Goal: Task Accomplishment & Management: Use online tool/utility

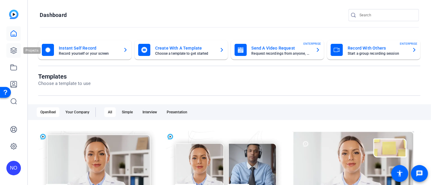
click at [15, 51] on icon at bounding box center [13, 50] width 7 height 7
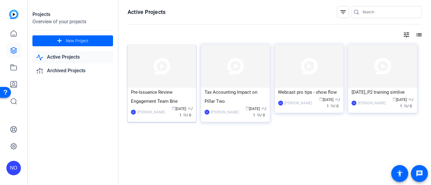
click at [153, 97] on div "Pre-Issuance Review Engagement Team Brie" at bounding box center [162, 97] width 62 height 18
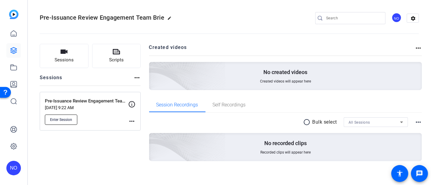
click at [69, 115] on button "Enter Session" at bounding box center [61, 120] width 32 height 10
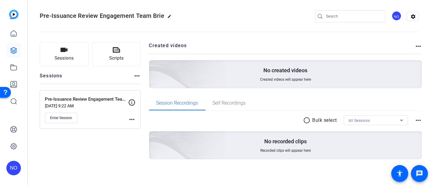
scroll to position [2, 0]
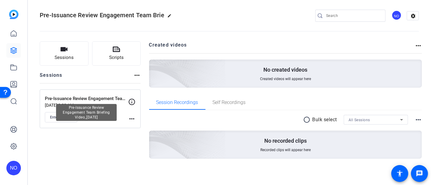
click at [93, 101] on p "Pre-Issuance Review Engagement Team Briefing Video_[DATE]" at bounding box center [86, 98] width 83 height 7
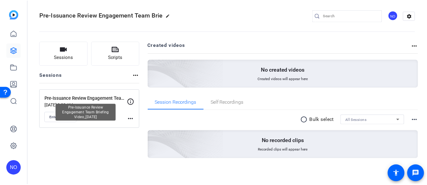
scroll to position [0, 0]
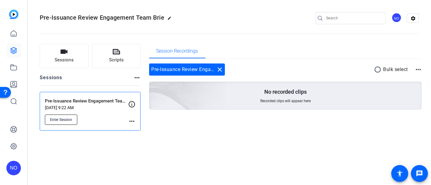
click at [67, 119] on span "Enter Session" at bounding box center [61, 120] width 22 height 5
click at [68, 59] on span "Sessions" at bounding box center [64, 60] width 19 height 7
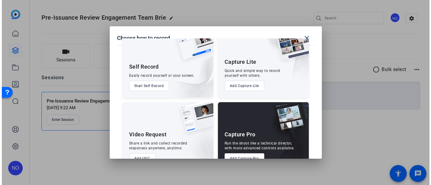
scroll to position [38, 0]
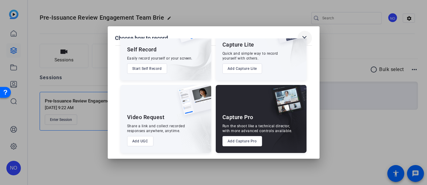
click at [305, 37] on mat-icon "close" at bounding box center [304, 38] width 7 height 7
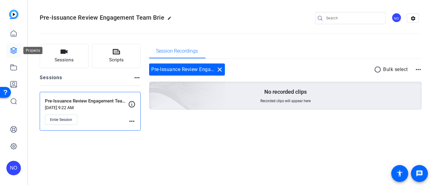
drag, startPoint x: 17, startPoint y: 48, endPoint x: 17, endPoint y: 44, distance: 4.3
click at [17, 48] on icon at bounding box center [13, 50] width 7 height 7
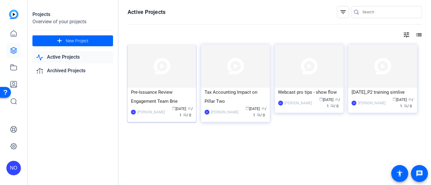
click at [161, 97] on div "Pre-Issuance Review Engagement Team Brie" at bounding box center [162, 97] width 62 height 18
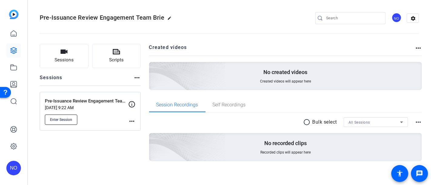
click at [70, 116] on button "Enter Session" at bounding box center [61, 120] width 32 height 10
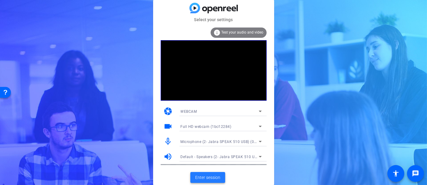
click at [210, 179] on span "Enter session" at bounding box center [207, 178] width 25 height 6
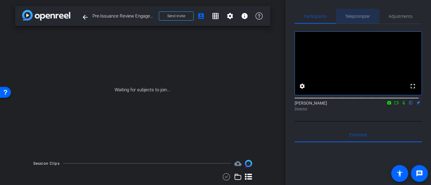
click at [356, 14] on span "Teleprompter" at bounding box center [357, 16] width 25 height 4
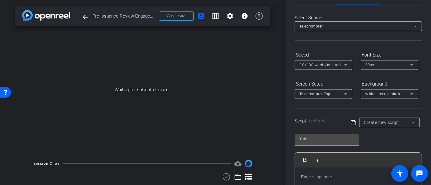
scroll to position [34, 0]
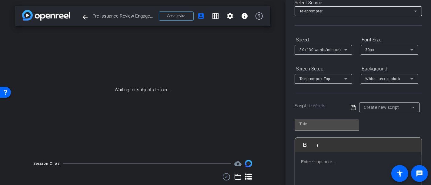
click at [349, 49] on div "3X (130 words/minute)" at bounding box center [323, 50] width 58 height 10
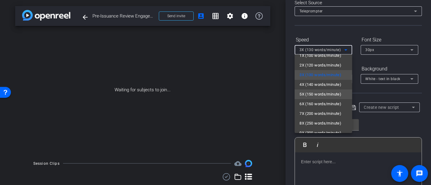
scroll to position [0, 0]
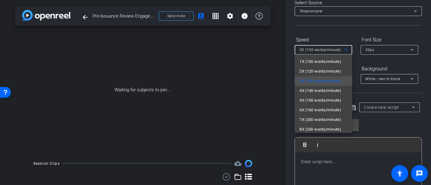
click at [347, 30] on div at bounding box center [215, 92] width 431 height 185
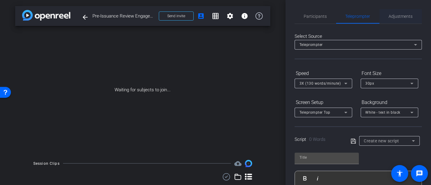
click at [395, 14] on span "Adjustments" at bounding box center [401, 16] width 24 height 4
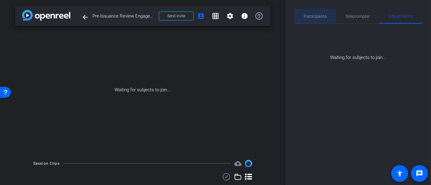
click at [320, 17] on span "Participants" at bounding box center [315, 16] width 23 height 4
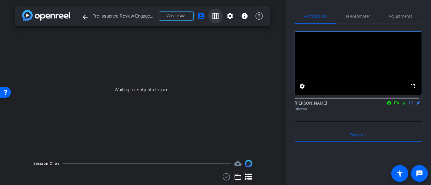
click at [213, 15] on mat-icon "grid_on" at bounding box center [215, 15] width 7 height 7
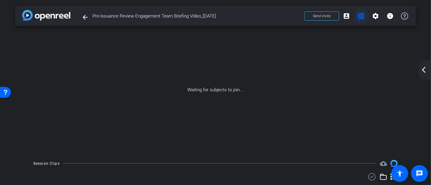
click at [357, 15] on mat-icon "grid_on" at bounding box center [360, 15] width 7 height 7
click at [344, 17] on mat-icon "account_box" at bounding box center [346, 15] width 7 height 7
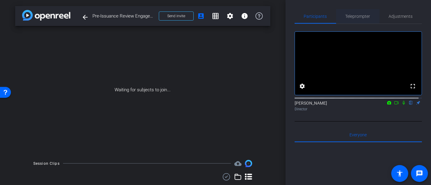
click at [360, 17] on span "Teleprompter" at bounding box center [357, 16] width 25 height 4
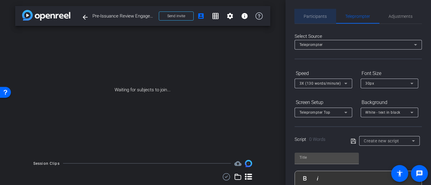
click at [321, 15] on span "Participants" at bounding box center [315, 16] width 23 height 4
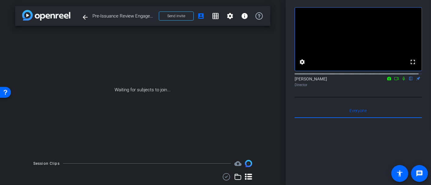
scroll to position [23, 0]
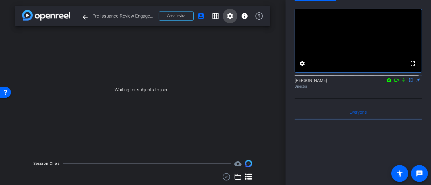
click at [226, 18] on mat-icon "settings" at bounding box center [229, 15] width 7 height 7
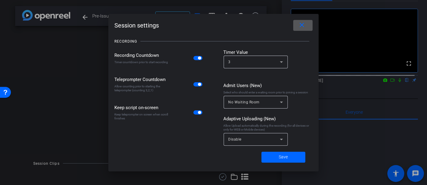
click at [243, 140] on div "Disable" at bounding box center [254, 140] width 51 height 8
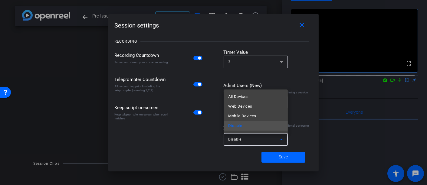
click at [308, 110] on div at bounding box center [213, 92] width 427 height 185
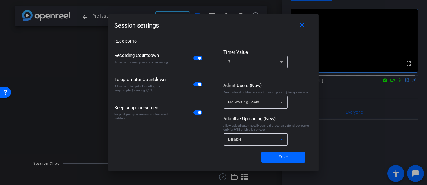
click at [279, 138] on icon at bounding box center [281, 139] width 7 height 7
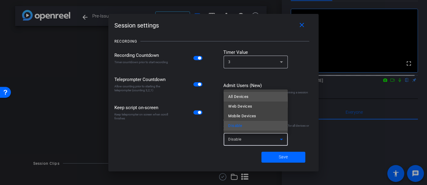
click at [249, 98] on mat-option "All Devices" at bounding box center [256, 97] width 64 height 10
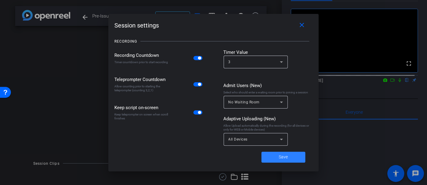
click at [276, 158] on span at bounding box center [284, 157] width 44 height 15
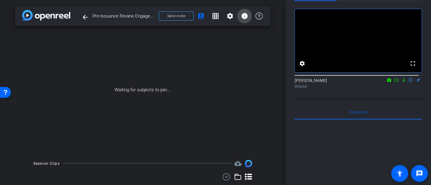
click at [242, 15] on mat-icon "info" at bounding box center [244, 15] width 7 height 7
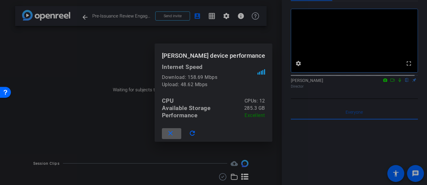
click at [220, 16] on div at bounding box center [213, 92] width 427 height 185
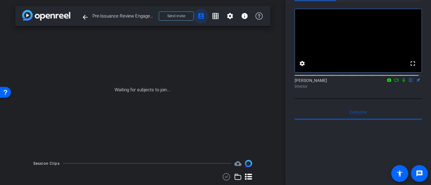
click at [197, 17] on mat-icon "account_box" at bounding box center [200, 15] width 7 height 7
click at [85, 16] on mat-icon "arrow_back" at bounding box center [84, 17] width 7 height 7
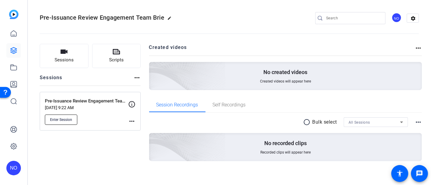
click at [64, 119] on span "Enter Session" at bounding box center [61, 120] width 22 height 5
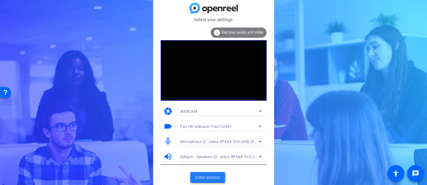
click at [205, 179] on span "Enter session" at bounding box center [207, 178] width 25 height 6
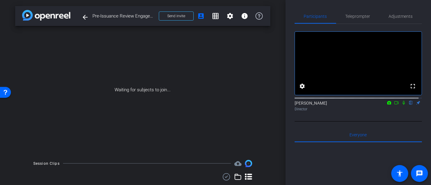
click at [394, 104] on icon at bounding box center [396, 102] width 4 height 3
click at [409, 105] on icon at bounding box center [410, 103] width 2 height 4
click at [401, 105] on icon at bounding box center [403, 103] width 5 height 4
click at [402, 105] on icon at bounding box center [403, 103] width 3 height 4
click at [353, 18] on span "Teleprompter" at bounding box center [357, 16] width 25 height 4
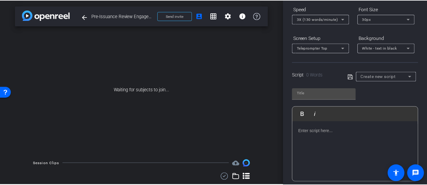
scroll to position [67, 0]
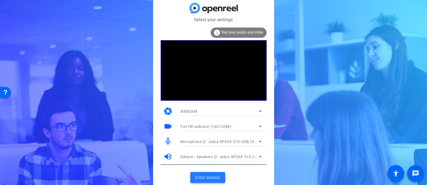
click at [205, 179] on span "Enter session" at bounding box center [207, 178] width 25 height 6
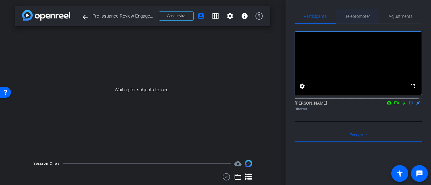
click at [353, 16] on span "Teleprompter" at bounding box center [357, 16] width 25 height 4
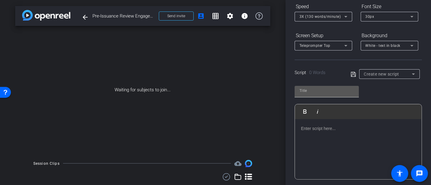
scroll to position [67, 0]
click at [316, 126] on p at bounding box center [358, 128] width 114 height 7
click at [326, 89] on input "text" at bounding box center [326, 90] width 55 height 7
click at [339, 73] on div "Script 0 Words" at bounding box center [318, 72] width 48 height 7
click at [350, 72] on icon at bounding box center [352, 74] width 5 height 7
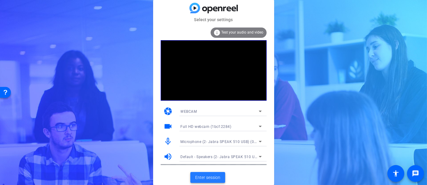
click at [210, 177] on span "Enter session" at bounding box center [207, 178] width 25 height 6
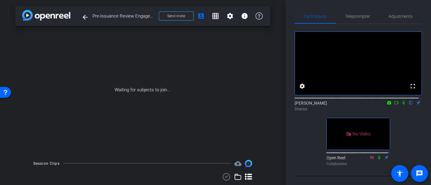
click at [394, 105] on icon at bounding box center [396, 103] width 5 height 4
click at [401, 105] on icon at bounding box center [403, 103] width 5 height 4
click at [359, 12] on span "Teleprompter" at bounding box center [357, 16] width 25 height 15
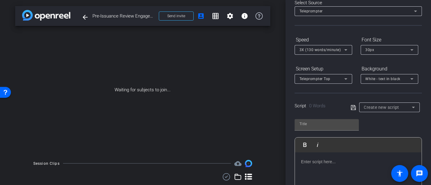
scroll to position [67, 0]
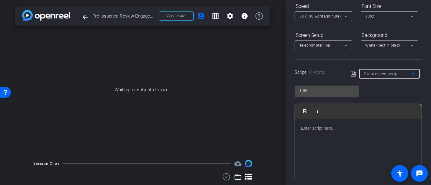
click at [365, 73] on span "Create new script" at bounding box center [381, 73] width 35 height 5
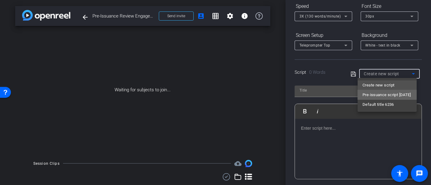
click at [374, 94] on span "Pre-issuance script [DATE]" at bounding box center [386, 94] width 48 height 7
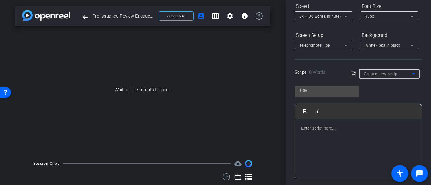
type input "Pre-issuance script [DATE]"
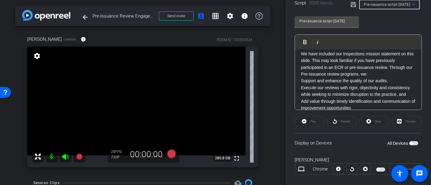
scroll to position [144, 0]
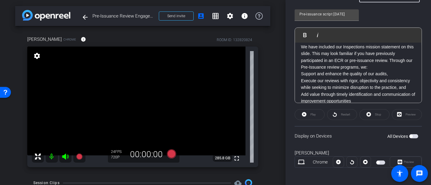
click at [409, 135] on span "button" at bounding box center [410, 136] width 3 height 3
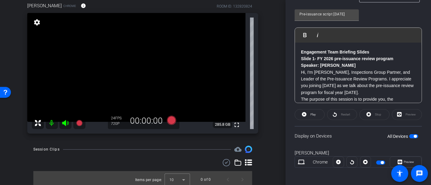
scroll to position [36, 0]
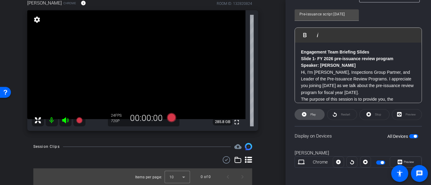
click at [312, 113] on span "Play" at bounding box center [312, 114] width 5 height 3
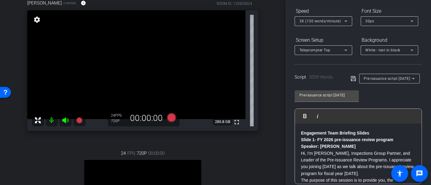
scroll to position [43, 0]
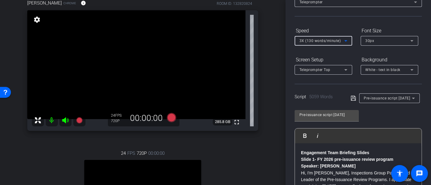
click at [347, 39] on icon at bounding box center [345, 40] width 7 height 7
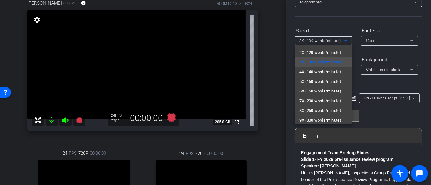
scroll to position [13, 0]
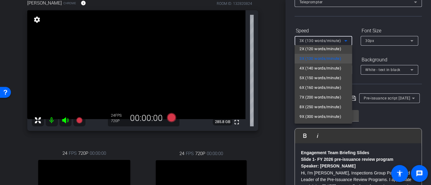
drag, startPoint x: 283, startPoint y: 106, endPoint x: 281, endPoint y: 137, distance: 31.6
click at [281, 137] on div at bounding box center [215, 92] width 431 height 185
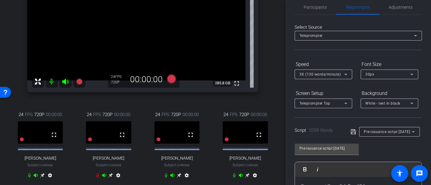
scroll to position [109, 0]
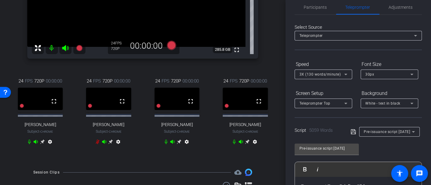
click at [245, 144] on icon at bounding box center [247, 142] width 5 height 5
click at [110, 144] on icon at bounding box center [110, 142] width 5 height 5
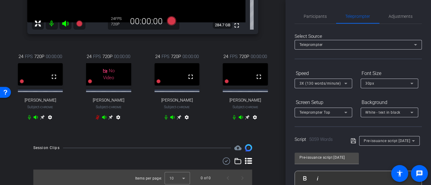
scroll to position [137, 0]
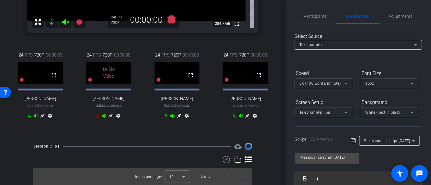
click at [246, 161] on icon at bounding box center [248, 160] width 7 height 6
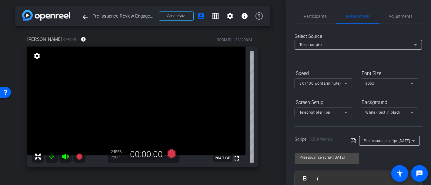
scroll to position [134, 0]
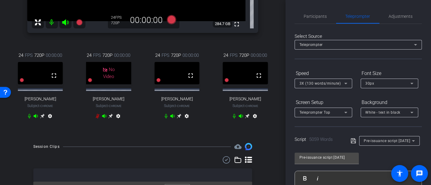
click at [102, 118] on icon at bounding box center [104, 116] width 4 height 4
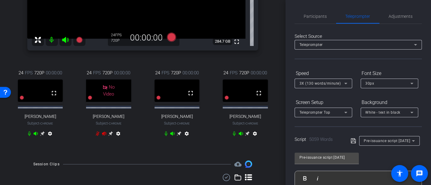
scroll to position [83, 0]
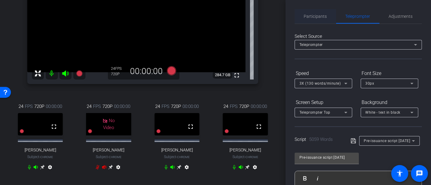
click at [321, 18] on span "Participants" at bounding box center [315, 16] width 23 height 4
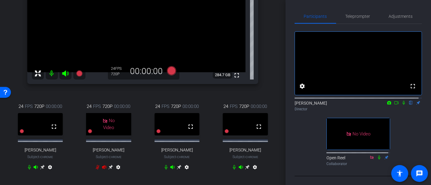
scroll to position [0, 0]
click at [391, 16] on span "Adjustments" at bounding box center [401, 16] width 24 height 4
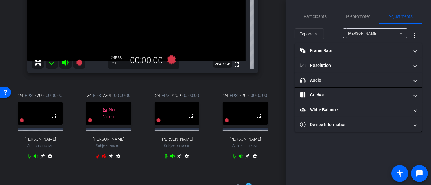
scroll to position [101, 0]
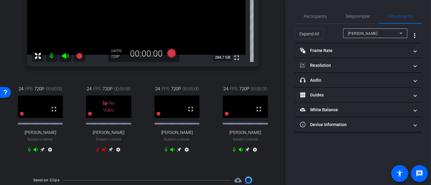
click at [178, 152] on icon at bounding box center [179, 150] width 5 height 5
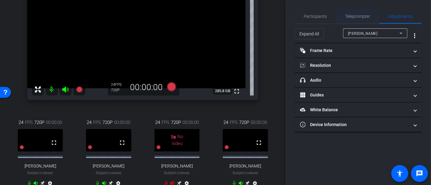
click at [365, 14] on span "Teleprompter" at bounding box center [357, 16] width 25 height 4
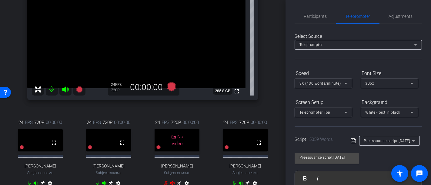
scroll to position [101, 0]
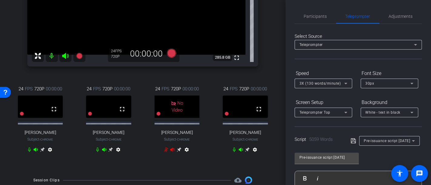
click at [185, 152] on mat-icon "settings" at bounding box center [186, 150] width 7 height 7
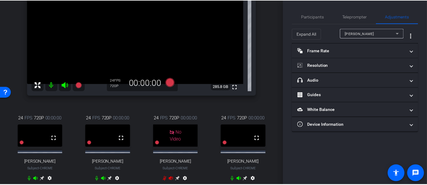
scroll to position [67, 0]
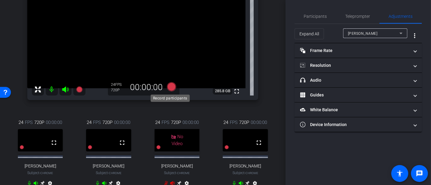
click at [170, 86] on icon at bounding box center [171, 86] width 9 height 9
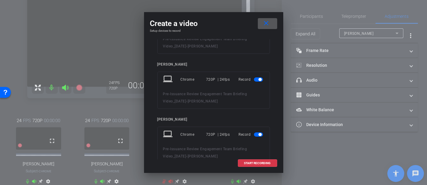
scroll to position [101, 0]
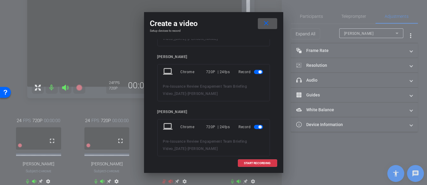
click at [254, 72] on span "button" at bounding box center [258, 72] width 9 height 4
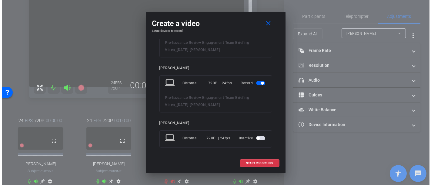
scroll to position [181, 0]
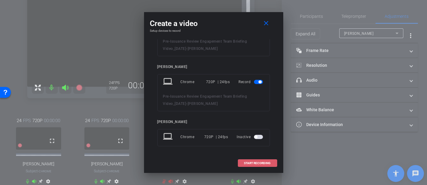
click at [258, 162] on span "START RECORDING" at bounding box center [257, 163] width 27 height 3
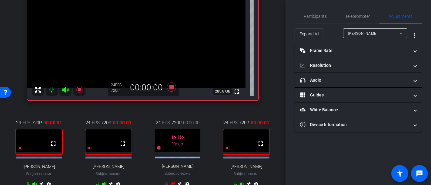
scroll to position [34, 0]
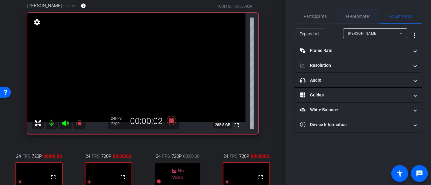
click at [364, 14] on span "Teleprompter" at bounding box center [357, 16] width 25 height 4
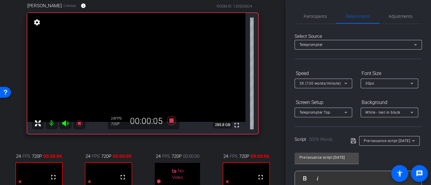
scroll to position [101, 0]
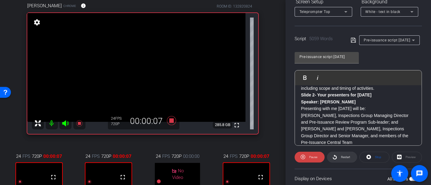
click at [343, 158] on span "Restart" at bounding box center [345, 157] width 9 height 3
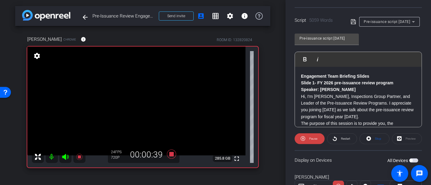
scroll to position [134, 0]
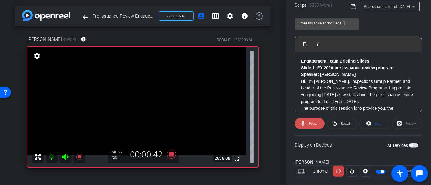
click at [317, 121] on span at bounding box center [309, 124] width 30 height 15
click at [314, 123] on span "Play" at bounding box center [312, 123] width 5 height 3
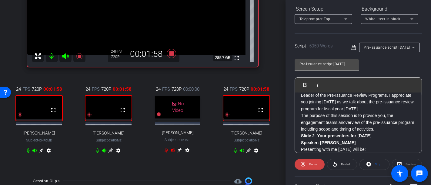
scroll to position [95, 0]
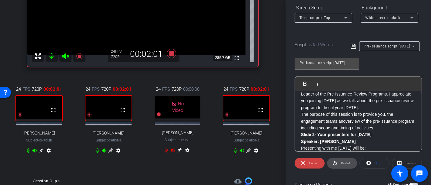
click at [339, 162] on span "Restart" at bounding box center [344, 163] width 11 height 8
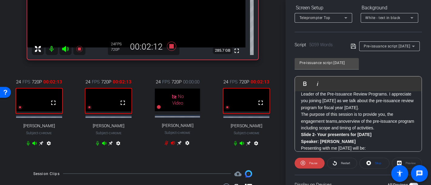
scroll to position [98, 0]
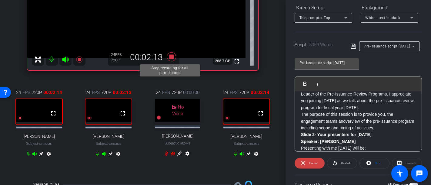
click at [168, 54] on icon at bounding box center [171, 56] width 9 height 9
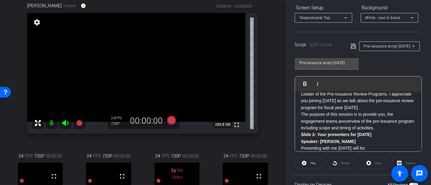
scroll to position [0, 0]
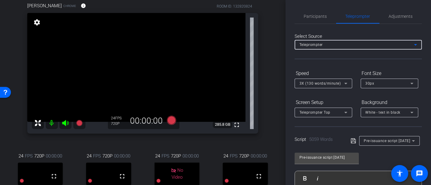
click at [414, 44] on icon at bounding box center [415, 44] width 7 height 7
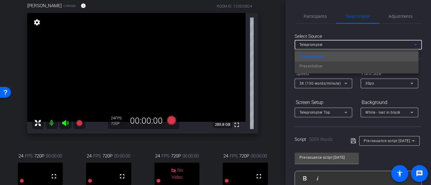
click at [285, 8] on div at bounding box center [215, 92] width 431 height 185
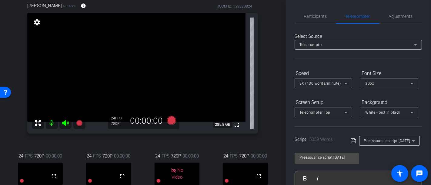
click at [267, 22] on div "arrow_back Pre-Issuance Review Engagement Team Briefing Video_9-23-25 Back to p…" at bounding box center [142, 58] width 285 height 185
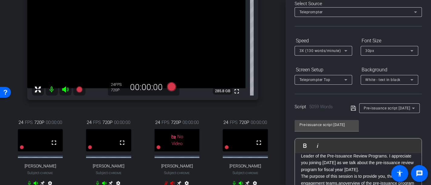
scroll to position [34, 0]
click at [346, 78] on icon at bounding box center [345, 79] width 3 height 2
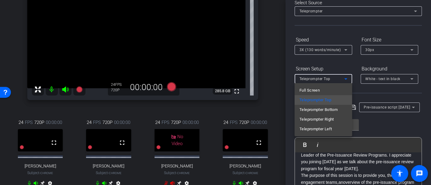
click at [273, 54] on div at bounding box center [215, 92] width 431 height 185
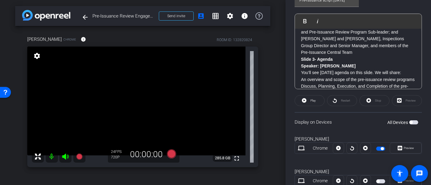
scroll to position [202, 0]
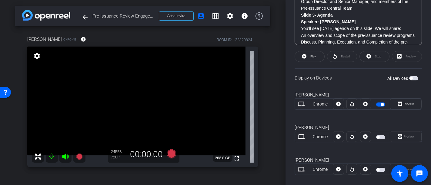
click at [411, 76] on span "button" at bounding box center [413, 78] width 9 height 4
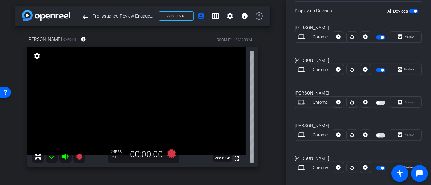
scroll to position [274, 0]
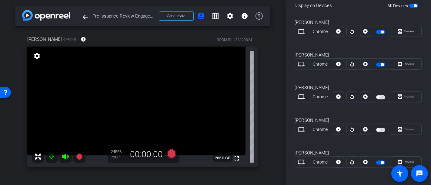
click at [376, 129] on span "button" at bounding box center [377, 130] width 3 height 3
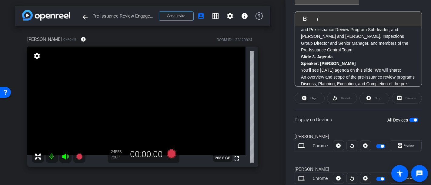
scroll to position [134, 0]
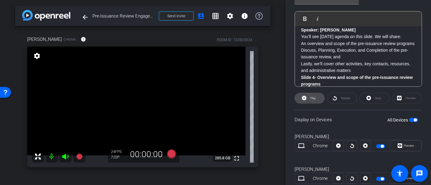
click at [304, 95] on icon at bounding box center [304, 98] width 5 height 8
click at [402, 97] on div "Preview" at bounding box center [407, 98] width 30 height 11
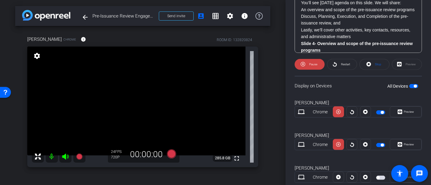
scroll to position [227, 0]
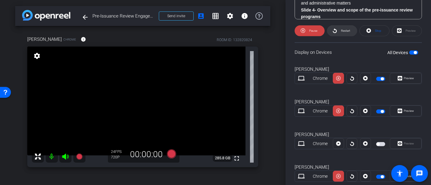
click at [341, 30] on span "Restart" at bounding box center [345, 30] width 9 height 3
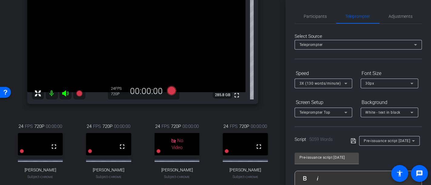
scroll to position [30, 0]
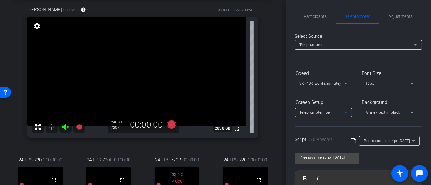
click at [345, 113] on icon at bounding box center [345, 113] width 3 height 2
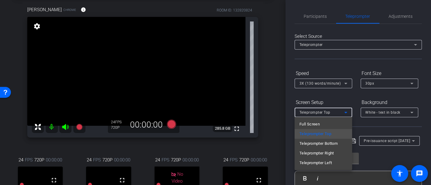
click at [346, 92] on div at bounding box center [215, 92] width 431 height 185
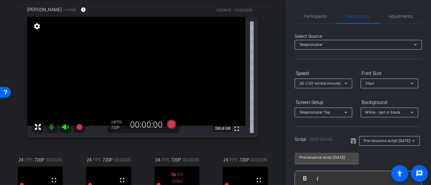
click at [346, 84] on icon at bounding box center [345, 83] width 7 height 7
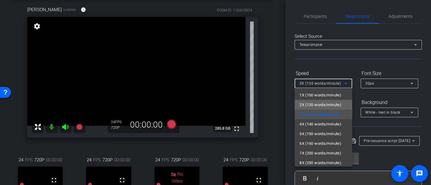
click at [332, 104] on span "2X (120 words/minute)" at bounding box center [320, 104] width 42 height 7
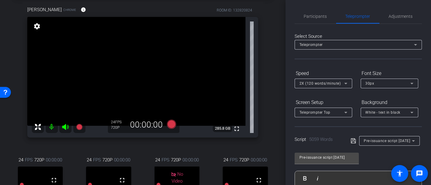
click at [349, 82] on div "2X (120 words/minute)" at bounding box center [323, 84] width 58 height 10
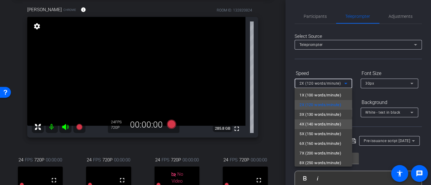
click at [324, 121] on span "4X (140 words/minute)" at bounding box center [320, 124] width 42 height 7
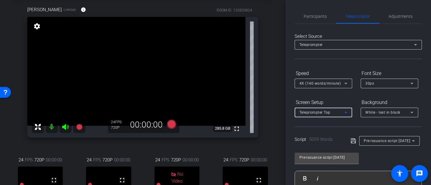
click at [324, 111] on span "Teleprompter Top" at bounding box center [314, 113] width 31 height 4
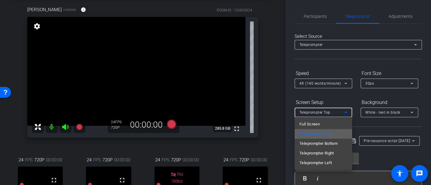
click at [317, 132] on span "Teleprompter Top" at bounding box center [315, 134] width 32 height 7
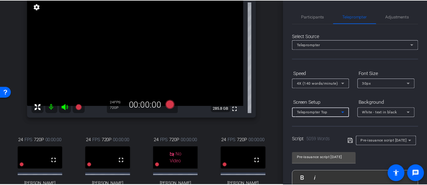
scroll to position [63, 0]
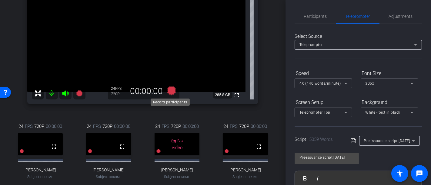
click at [171, 90] on icon at bounding box center [171, 90] width 9 height 9
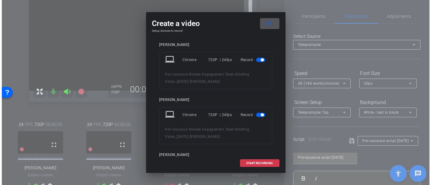
scroll to position [201, 0]
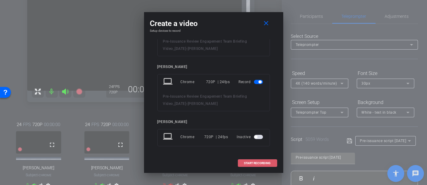
click at [257, 162] on span "START RECORDING" at bounding box center [257, 163] width 27 height 3
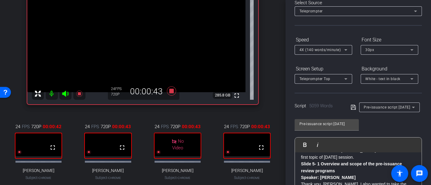
scroll to position [0, 0]
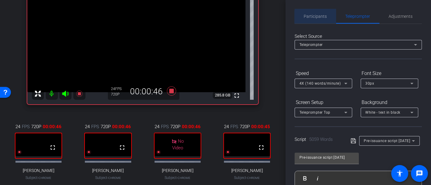
click at [319, 17] on span "Participants" at bounding box center [315, 16] width 23 height 4
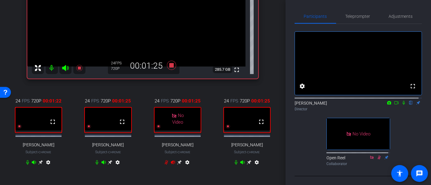
scroll to position [22, 0]
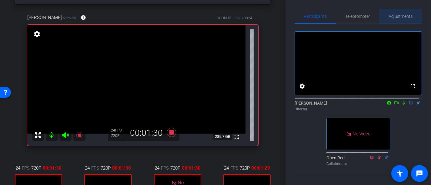
click at [397, 17] on span "Adjustments" at bounding box center [401, 16] width 24 height 4
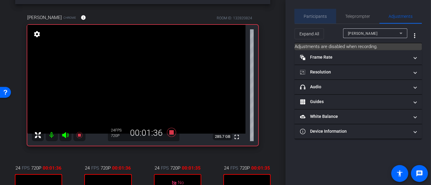
click at [323, 15] on span "Participants" at bounding box center [315, 16] width 23 height 4
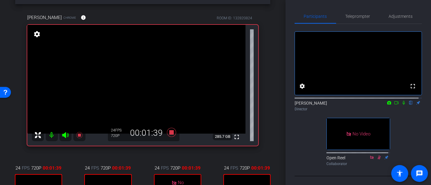
click at [38, 34] on mat-icon "settings" at bounding box center [37, 34] width 8 height 7
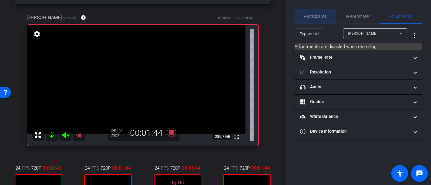
click at [312, 15] on span "Participants" at bounding box center [315, 16] width 23 height 4
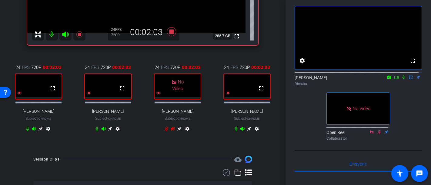
scroll to position [0, 0]
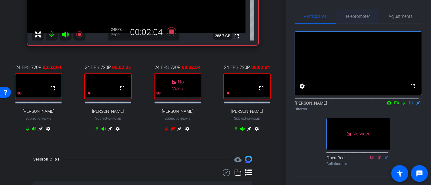
click at [359, 16] on span "Teleprompter" at bounding box center [357, 16] width 25 height 4
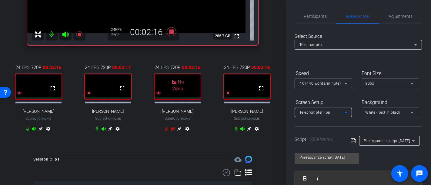
click at [348, 112] on icon at bounding box center [345, 112] width 7 height 7
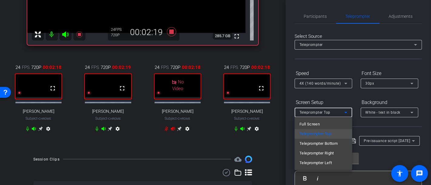
click at [348, 101] on div at bounding box center [215, 92] width 431 height 185
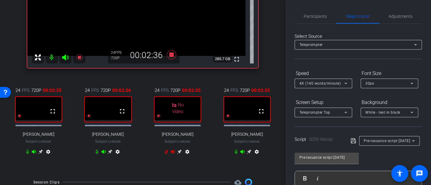
scroll to position [89, 0]
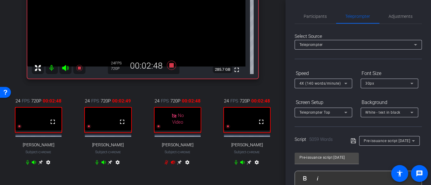
click at [328, 45] on div "Teleprompter" at bounding box center [356, 45] width 114 height 8
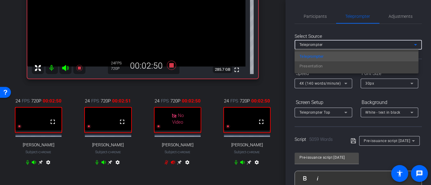
click at [329, 34] on div at bounding box center [215, 92] width 431 height 185
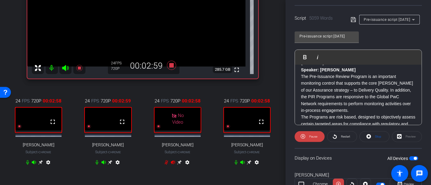
scroll to position [126, 0]
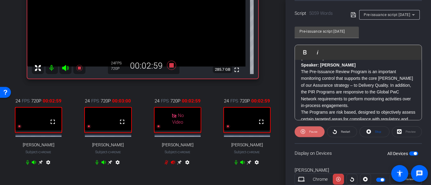
click at [318, 131] on span at bounding box center [309, 132] width 30 height 15
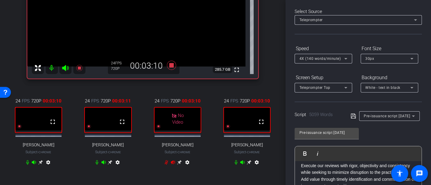
scroll to position [23, 0]
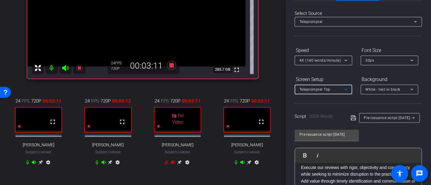
click at [349, 88] on icon at bounding box center [345, 89] width 7 height 7
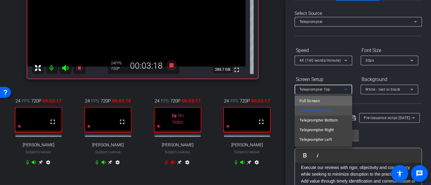
click at [324, 101] on mat-option "Full Screen" at bounding box center [323, 101] width 58 height 10
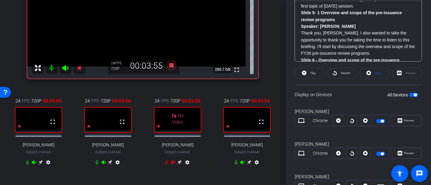
scroll to position [303, 0]
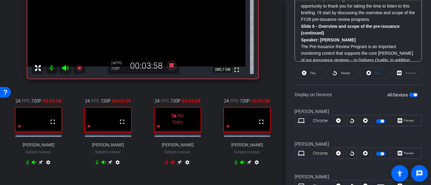
click at [298, 11] on div "Play Play from this location Play Selected Play and display the selected text o…" at bounding box center [357, 24] width 127 height 76
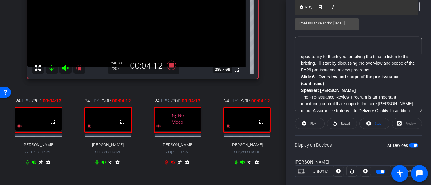
click at [301, 62] on p "Thank you, [PERSON_NAME], I also wanted to take the opportunity to thank you fo…" at bounding box center [358, 59] width 114 height 27
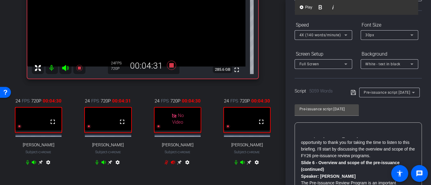
scroll to position [47, 0]
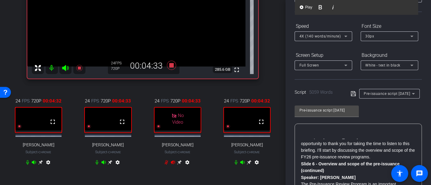
click at [350, 35] on div "4X (140 words/minute)" at bounding box center [323, 36] width 58 height 10
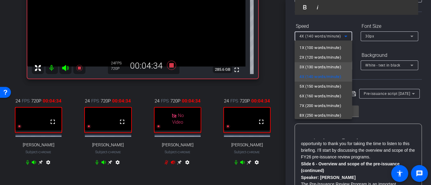
click at [316, 67] on span "3X (130 words/minute)" at bounding box center [320, 67] width 42 height 7
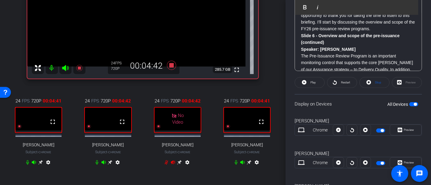
scroll to position [142, 0]
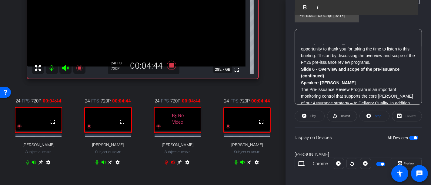
click at [303, 53] on p "Thank you, [PERSON_NAME], I also wanted to take the opportunity to thank you fo…" at bounding box center [358, 52] width 114 height 27
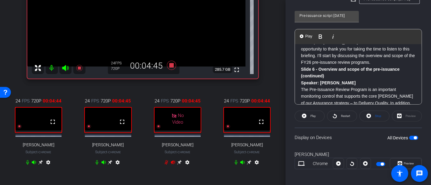
click at [301, 55] on p "Thank you, [PERSON_NAME], I also wanted to take the opportunity to thank you fo…" at bounding box center [358, 52] width 114 height 27
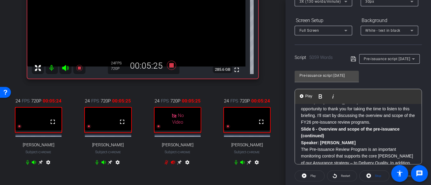
click at [343, 5] on icon at bounding box center [345, 1] width 7 height 7
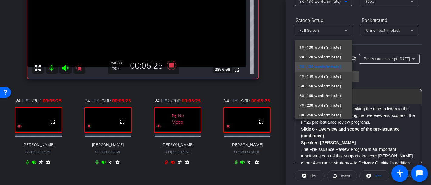
scroll to position [48, 0]
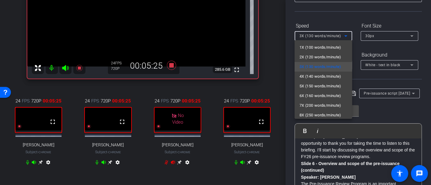
click at [317, 35] on span "3X (130 words/minute)" at bounding box center [319, 36] width 41 height 4
click at [306, 74] on span "4X (140 words/minute)" at bounding box center [320, 76] width 42 height 7
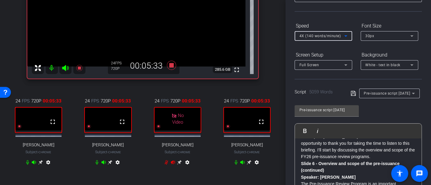
scroll to position [124, 0]
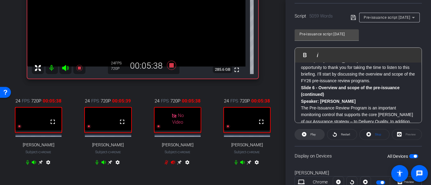
click at [312, 133] on span "Play" at bounding box center [312, 134] width 5 height 3
click at [301, 74] on p "Thank you, [PERSON_NAME], I also wanted to take the opportunity to thank you fo…" at bounding box center [358, 70] width 114 height 27
click at [308, 52] on span "Play" at bounding box center [308, 54] width 9 height 5
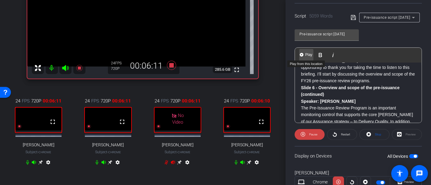
click at [301, 52] on button "Play Play from this location" at bounding box center [306, 55] width 14 height 12
click at [405, 136] on div "Preview" at bounding box center [407, 134] width 30 height 11
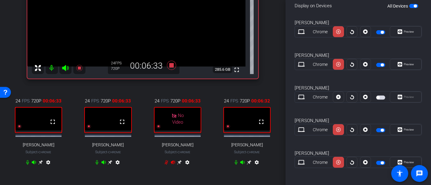
scroll to position [274, 0]
click at [403, 161] on span "Preview" at bounding box center [408, 162] width 10 height 3
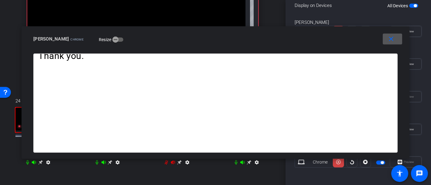
click at [393, 39] on mat-icon "close" at bounding box center [391, 39] width 8 height 8
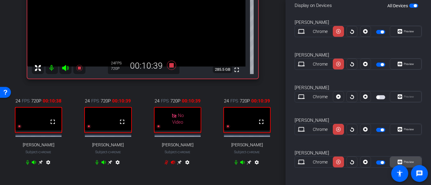
click at [409, 161] on span "Preview" at bounding box center [408, 162] width 10 height 3
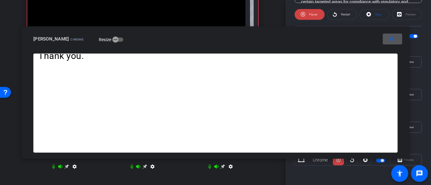
scroll to position [242, 0]
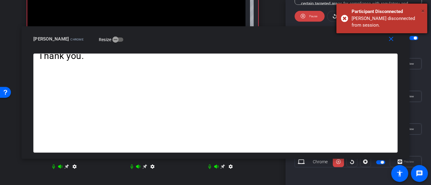
click at [424, 9] on span "×" at bounding box center [422, 10] width 3 height 7
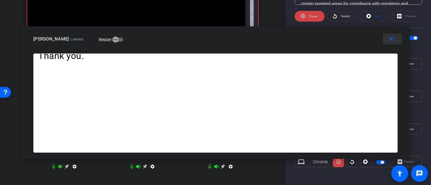
click at [392, 38] on mat-icon "close" at bounding box center [391, 39] width 8 height 8
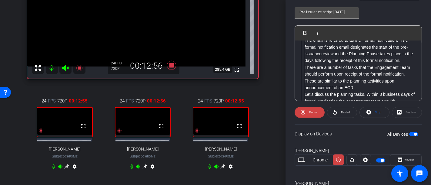
scroll to position [1144, 0]
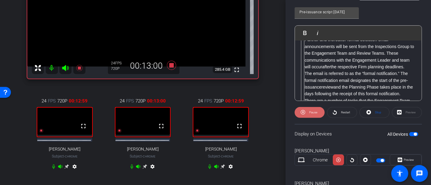
click at [313, 108] on span "Pause" at bounding box center [312, 112] width 10 height 8
click at [306, 23] on p "Thank you, [PERSON_NAME]." at bounding box center [358, 19] width 114 height 7
click at [305, 23] on p "Thank you, [PERSON_NAME]." at bounding box center [358, 19] width 114 height 7
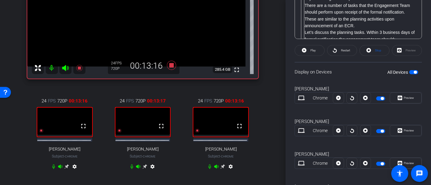
scroll to position [213, 0]
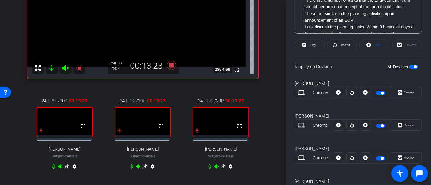
click at [378, 91] on span "button" at bounding box center [380, 93] width 9 height 4
click at [378, 92] on span "button" at bounding box center [380, 93] width 9 height 4
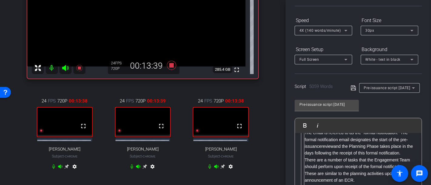
scroll to position [51, 0]
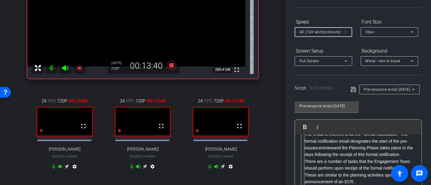
click at [342, 31] on icon at bounding box center [345, 31] width 7 height 7
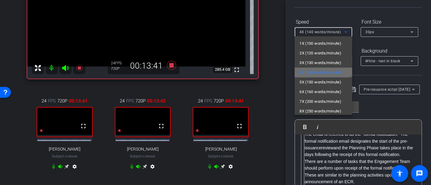
click at [315, 73] on span "4X (140 words/minute)" at bounding box center [320, 72] width 42 height 7
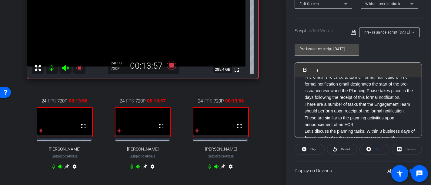
scroll to position [109, 0]
click at [309, 74] on p "The Engagement leader will be notified of their selection for a PIR via a phone…" at bounding box center [358, 50] width 114 height 48
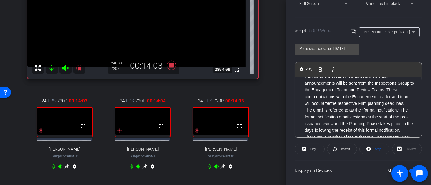
click at [305, 60] on p "Thank you, [PERSON_NAME]." at bounding box center [358, 56] width 114 height 7
click at [305, 68] on span "Play" at bounding box center [308, 69] width 9 height 5
click at [304, 68] on span "Play" at bounding box center [308, 69] width 9 height 5
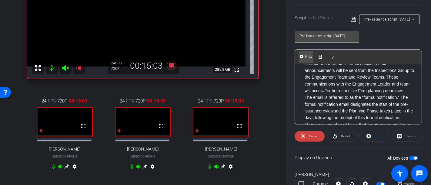
click at [305, 56] on span "Play" at bounding box center [308, 56] width 9 height 5
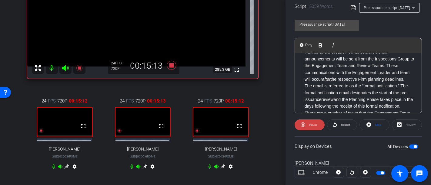
scroll to position [127, 0]
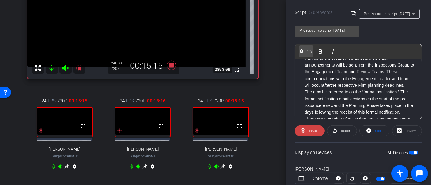
click at [308, 51] on span "Play" at bounding box center [308, 51] width 9 height 5
click at [301, 50] on img "button" at bounding box center [302, 51] width 4 height 4
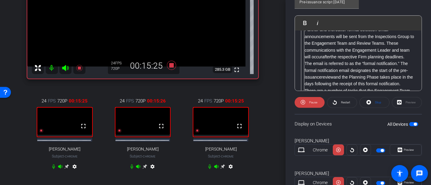
scroll to position [154, 0]
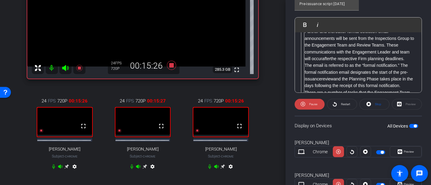
click at [305, 15] on p "Thank you, [PERSON_NAME]." at bounding box center [358, 11] width 114 height 7
click at [304, 15] on p "Thank you, [PERSON_NAME]." at bounding box center [358, 11] width 114 height 7
click at [303, 24] on img "button" at bounding box center [302, 25] width 4 height 4
click at [403, 150] on span "Preview" at bounding box center [408, 151] width 10 height 3
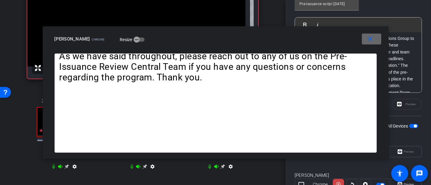
click at [373, 36] on mat-icon "close" at bounding box center [370, 39] width 8 height 8
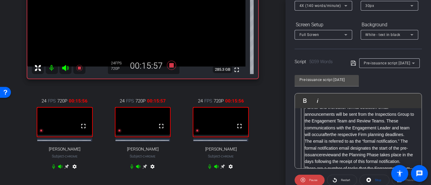
scroll to position [73, 0]
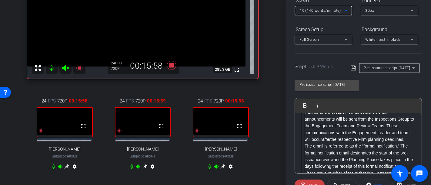
click at [347, 8] on icon at bounding box center [345, 10] width 7 height 7
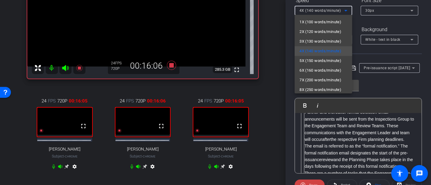
drag, startPoint x: 430, startPoint y: 100, endPoint x: 430, endPoint y: 114, distance: 14.5
click at [430, 114] on div at bounding box center [215, 92] width 431 height 185
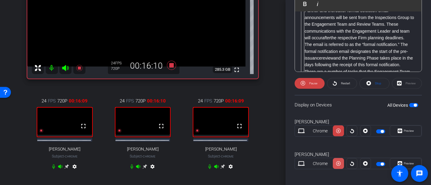
scroll to position [208, 0]
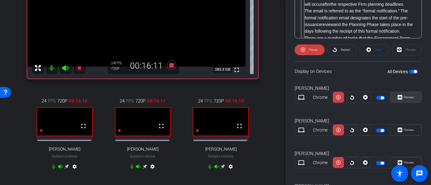
click at [407, 96] on span "Preview" at bounding box center [408, 97] width 10 height 3
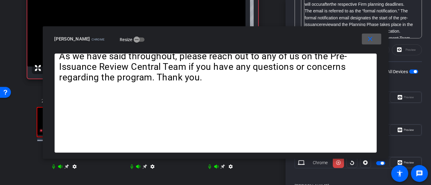
scroll to position [46, 0]
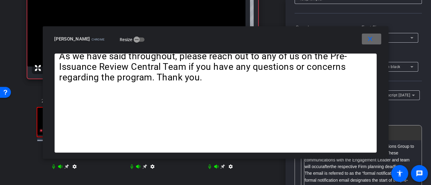
click at [376, 36] on span at bounding box center [371, 39] width 19 height 15
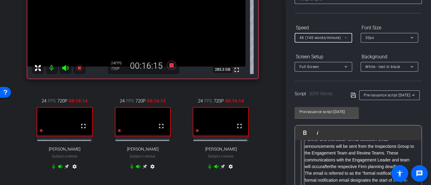
click at [334, 37] on span "4X (140 words/minute)" at bounding box center [319, 38] width 41 height 4
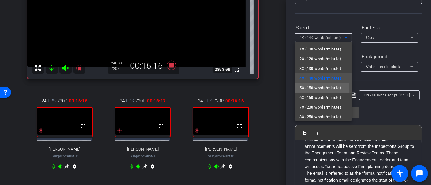
click at [318, 87] on span "5X (150 words/minute)" at bounding box center [320, 87] width 42 height 7
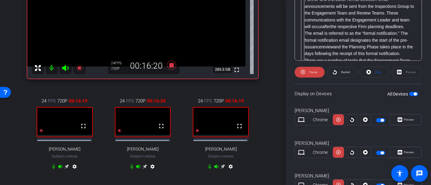
scroll to position [187, 0]
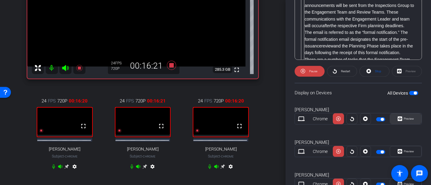
click at [403, 118] on span "Preview" at bounding box center [408, 118] width 10 height 3
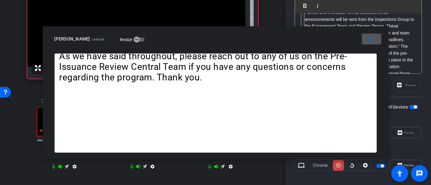
scroll to position [175, 0]
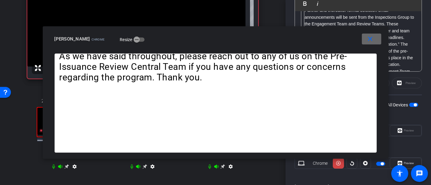
click at [374, 37] on span at bounding box center [371, 39] width 19 height 15
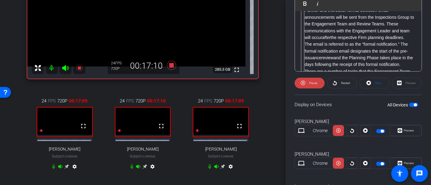
click at [65, 169] on icon at bounding box center [66, 166] width 5 height 5
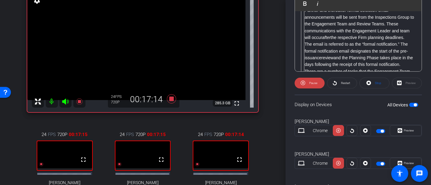
scroll to position [209, 0]
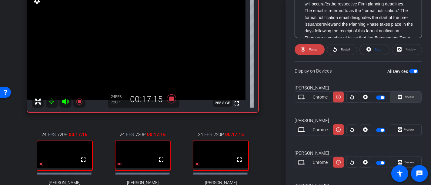
click at [402, 97] on span "Preview" at bounding box center [408, 97] width 12 height 8
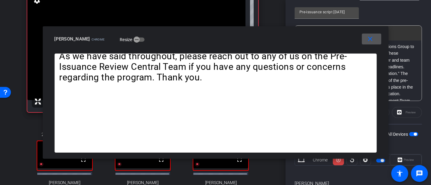
scroll to position [140, 0]
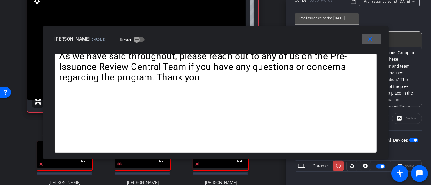
click at [376, 42] on span at bounding box center [371, 39] width 19 height 15
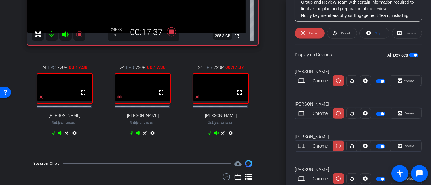
scroll to position [242, 0]
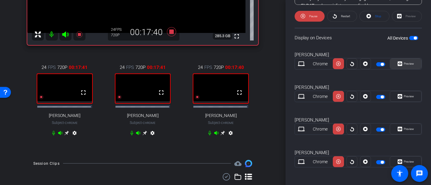
click at [403, 62] on span "Preview" at bounding box center [408, 63] width 10 height 3
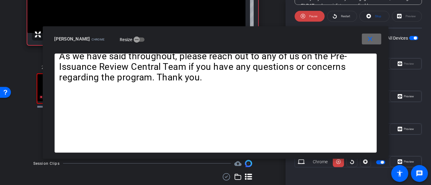
click at [371, 38] on mat-icon "close" at bounding box center [370, 39] width 8 height 8
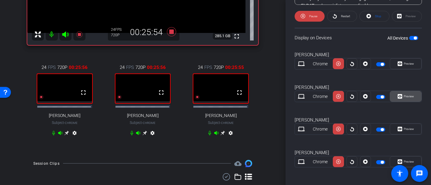
click at [411, 94] on span at bounding box center [405, 96] width 31 height 15
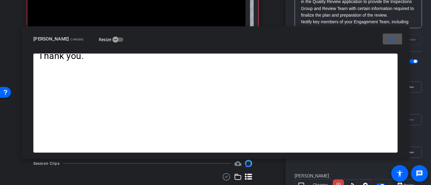
scroll to position [208, 0]
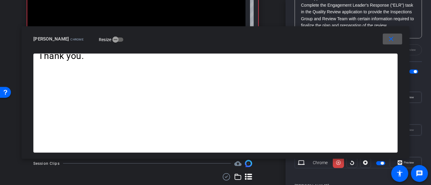
click at [390, 39] on mat-icon "close" at bounding box center [391, 39] width 8 height 8
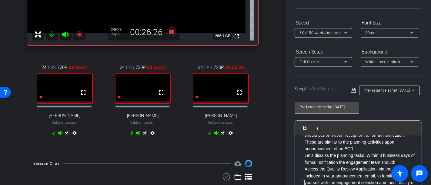
scroll to position [40, 0]
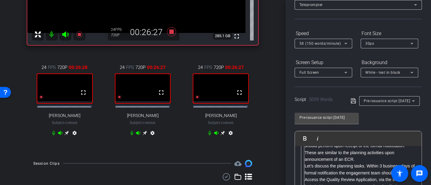
click at [346, 41] on icon at bounding box center [345, 43] width 7 height 7
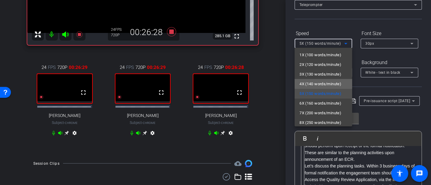
click at [323, 82] on span "4X (140 words/minute)" at bounding box center [320, 84] width 42 height 7
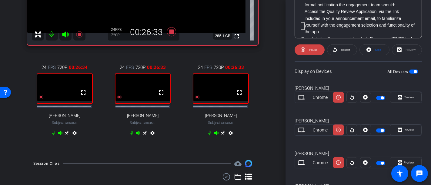
scroll to position [242, 0]
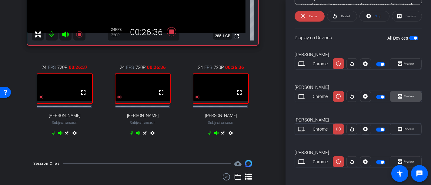
click at [403, 95] on span "Preview" at bounding box center [408, 96] width 10 height 3
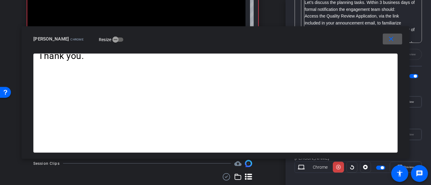
scroll to position [220, 0]
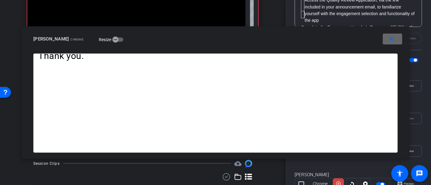
click at [391, 40] on mat-icon "close" at bounding box center [391, 39] width 8 height 8
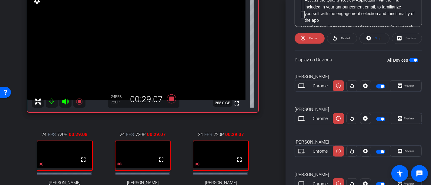
scroll to position [123, 0]
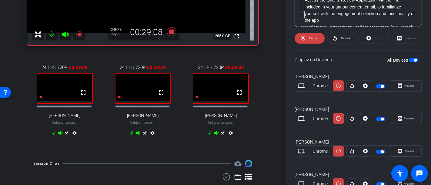
click at [65, 134] on icon at bounding box center [66, 133] width 5 height 5
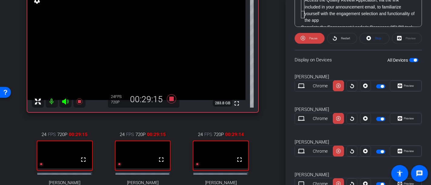
scroll to position [242, 0]
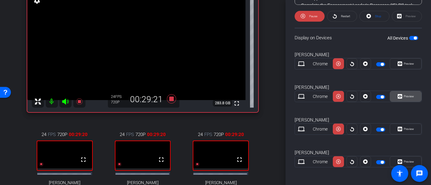
click at [405, 95] on span "Preview" at bounding box center [408, 96] width 10 height 3
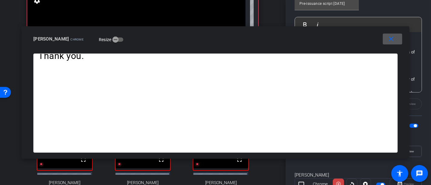
scroll to position [141, 0]
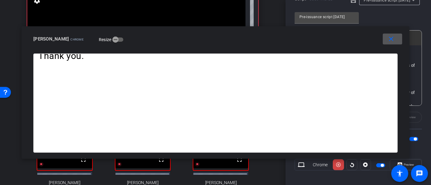
click at [393, 39] on mat-icon "close" at bounding box center [391, 39] width 8 height 8
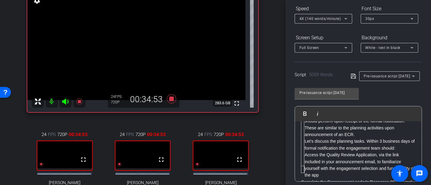
scroll to position [40, 0]
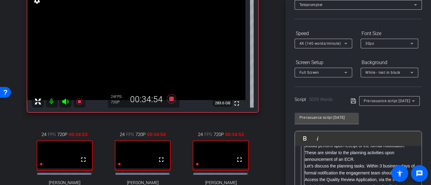
click at [346, 41] on icon at bounding box center [345, 43] width 7 height 7
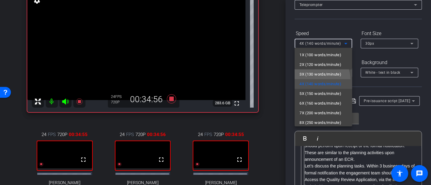
click at [318, 72] on span "3X (130 words/minute)" at bounding box center [320, 74] width 42 height 7
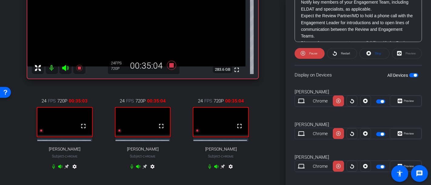
scroll to position [211, 0]
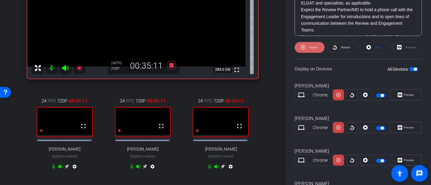
click at [316, 46] on span "Pause" at bounding box center [313, 47] width 8 height 3
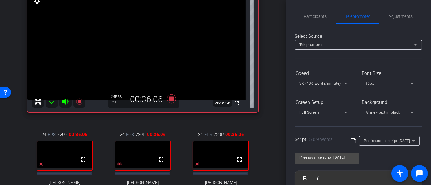
scroll to position [89, 0]
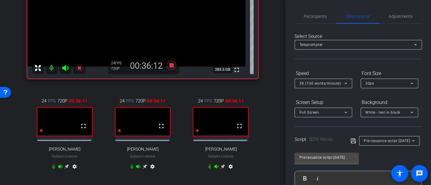
click at [65, 169] on icon at bounding box center [66, 166] width 5 height 5
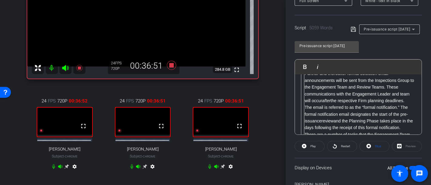
scroll to position [1110, 0]
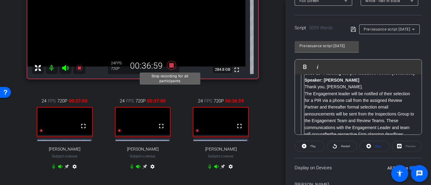
click at [168, 66] on icon at bounding box center [171, 65] width 9 height 9
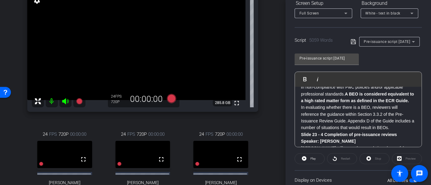
scroll to position [3811, 0]
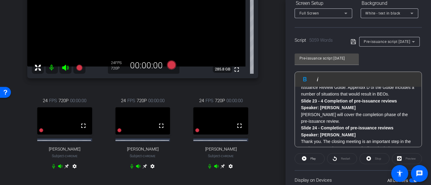
click at [66, 168] on icon at bounding box center [67, 166] width 5 height 5
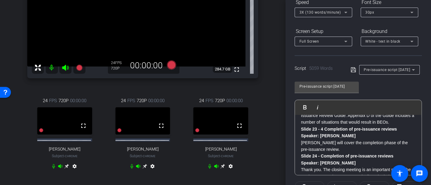
scroll to position [74, 0]
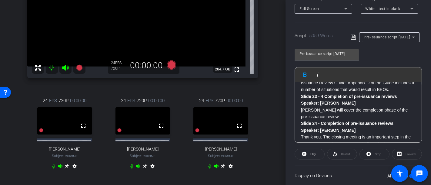
drag, startPoint x: 317, startPoint y: 153, endPoint x: 311, endPoint y: 127, distance: 26.7
click at [312, 131] on openreel-capture-teleprompter "Speed 3X (130 words/minute) Font Size 30px Screen Setup Full Screen Background …" at bounding box center [357, 141] width 127 height 352
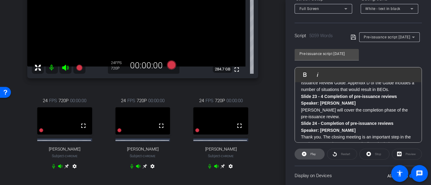
click at [304, 154] on icon at bounding box center [304, 155] width 5 height 8
click at [306, 75] on span "Play" at bounding box center [308, 74] width 9 height 5
click at [306, 73] on span "Play" at bounding box center [308, 74] width 9 height 5
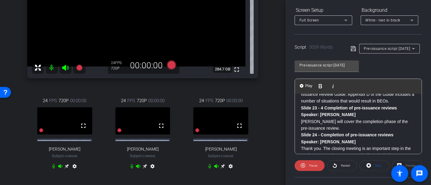
scroll to position [89, 0]
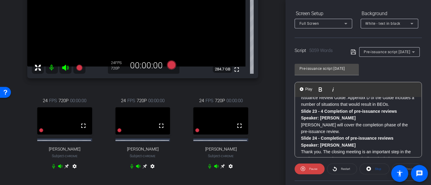
click at [172, 63] on icon at bounding box center [171, 65] width 9 height 9
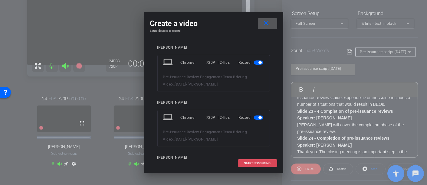
click at [255, 164] on span "START RECORDING" at bounding box center [257, 163] width 27 height 3
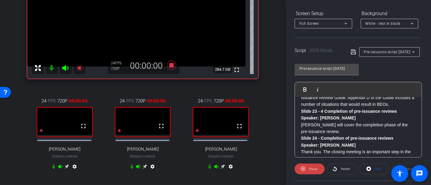
click at [310, 88] on span "Play" at bounding box center [308, 89] width 9 height 5
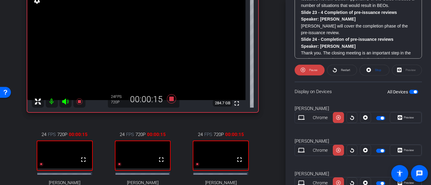
scroll to position [222, 0]
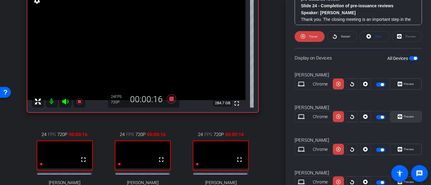
click at [403, 115] on span "Preview" at bounding box center [408, 116] width 10 height 3
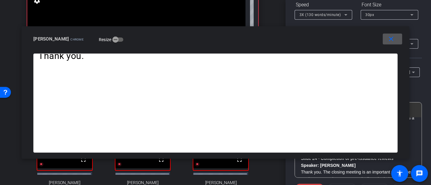
scroll to position [68, 0]
click at [347, 13] on icon at bounding box center [345, 15] width 7 height 7
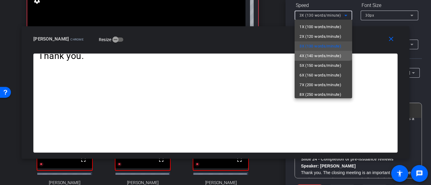
click at [319, 55] on span "4X (140 words/minute)" at bounding box center [320, 55] width 42 height 7
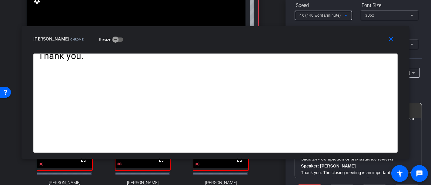
click at [346, 15] on icon at bounding box center [345, 16] width 3 height 2
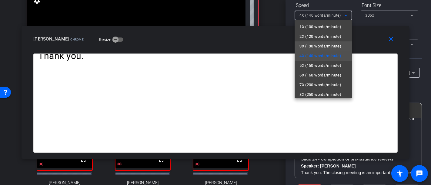
click at [327, 44] on span "3X (130 words/minute)" at bounding box center [320, 46] width 42 height 7
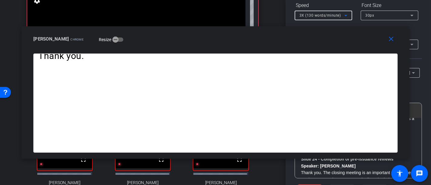
click at [349, 13] on icon at bounding box center [345, 15] width 7 height 7
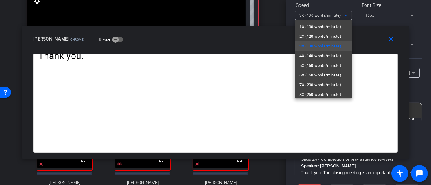
click at [326, 55] on span "4X (140 words/minute)" at bounding box center [320, 55] width 42 height 7
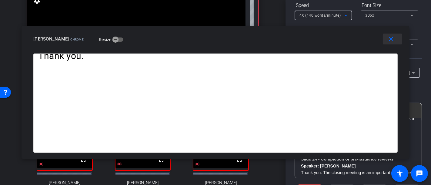
click at [392, 37] on mat-icon "close" at bounding box center [391, 39] width 8 height 8
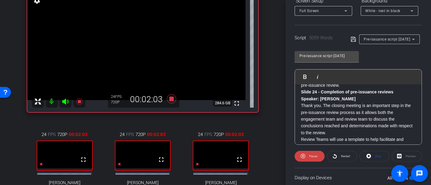
scroll to position [89, 0]
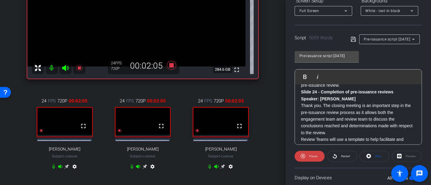
click at [65, 168] on icon at bounding box center [66, 166] width 5 height 5
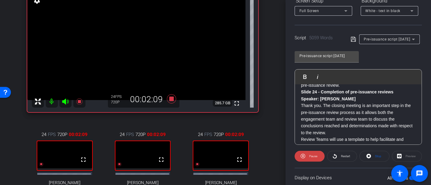
scroll to position [3878, 0]
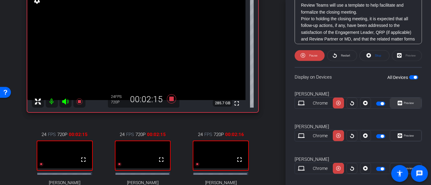
click at [407, 102] on span "Preview" at bounding box center [408, 102] width 10 height 3
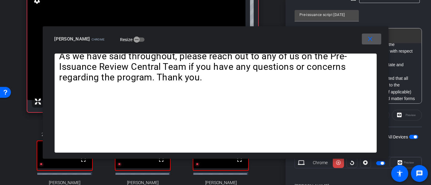
scroll to position [76, 0]
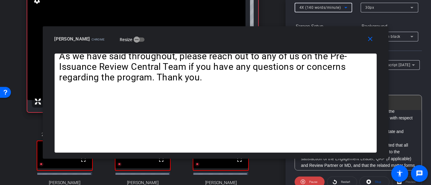
click at [346, 6] on icon at bounding box center [345, 7] width 7 height 7
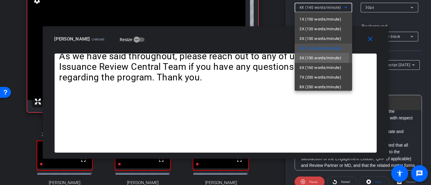
click at [310, 57] on span "5X (150 words/minute)" at bounding box center [320, 58] width 42 height 7
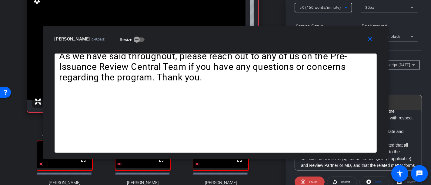
click at [345, 6] on icon at bounding box center [345, 7] width 7 height 7
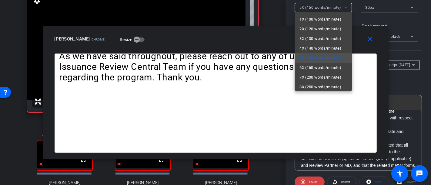
click at [270, 12] on div at bounding box center [215, 92] width 431 height 185
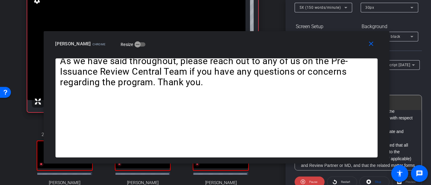
drag, startPoint x: 354, startPoint y: 34, endPoint x: 355, endPoint y: 38, distance: 4.9
click at [355, 38] on div "Rachel Poole Chrome Resize" at bounding box center [218, 43] width 326 height 11
click at [346, 8] on icon at bounding box center [345, 7] width 7 height 7
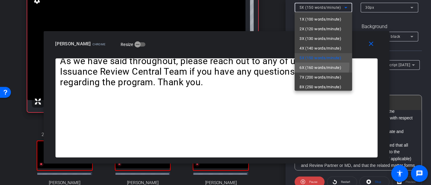
click at [309, 65] on span "6X (160 words/minute)" at bounding box center [320, 67] width 42 height 7
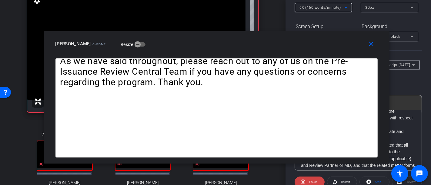
click at [340, 6] on div "6X (160 words/minute)" at bounding box center [321, 8] width 45 height 8
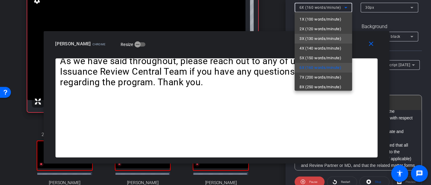
drag, startPoint x: 307, startPoint y: 46, endPoint x: 309, endPoint y: 38, distance: 8.9
click at [309, 38] on div "1X (100 words/minute) 2X (120 words/minute) 3X (130 words/minute) 4X (140 words…" at bounding box center [323, 51] width 58 height 79
drag, startPoint x: 309, startPoint y: 45, endPoint x: 332, endPoint y: 48, distance: 23.4
click at [309, 45] on span "4X (140 words/minute)" at bounding box center [320, 48] width 42 height 7
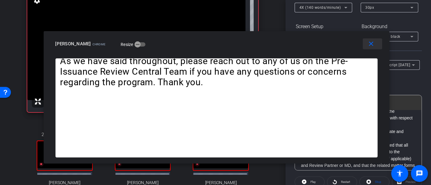
click at [371, 43] on mat-icon "close" at bounding box center [371, 44] width 8 height 8
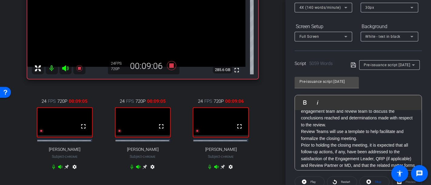
scroll to position [89, 0]
click at [142, 169] on icon at bounding box center [144, 166] width 5 height 5
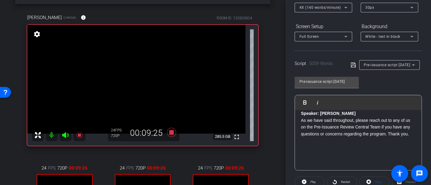
scroll to position [4946, 0]
click at [302, 137] on p "As we have said throughout, please reach out to any of us on the Pre-Issuance R…" at bounding box center [358, 127] width 114 height 20
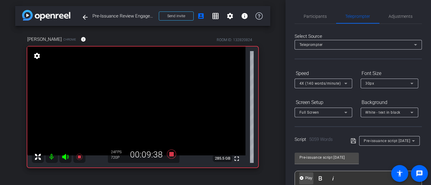
click at [300, 177] on img "button" at bounding box center [302, 179] width 4 height 4
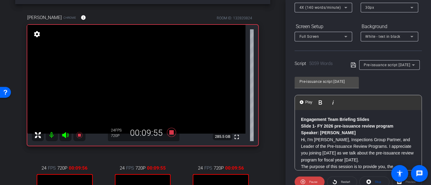
click at [302, 101] on img "button" at bounding box center [302, 103] width 4 height 4
click at [300, 101] on img "button" at bounding box center [302, 103] width 4 height 4
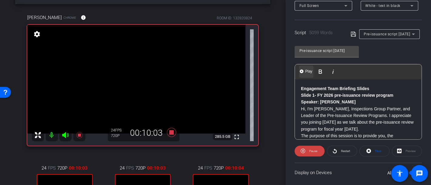
scroll to position [110, 0]
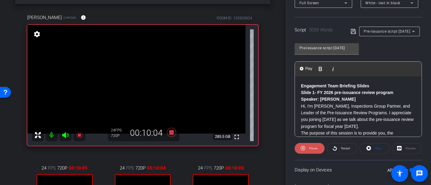
click at [307, 150] on span "Pause" at bounding box center [312, 148] width 10 height 8
click at [301, 104] on p "Hi, I'm [PERSON_NAME], Inspections Group Partner, and Leader of the Pre-Issuanc…" at bounding box center [358, 116] width 114 height 27
click at [303, 68] on img "button" at bounding box center [302, 69] width 4 height 4
click at [299, 67] on button "Play Play from this location" at bounding box center [306, 69] width 14 height 12
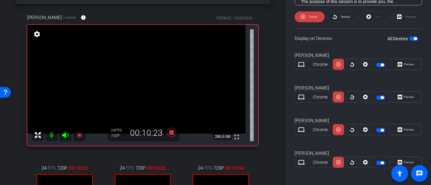
scroll to position [242, 0]
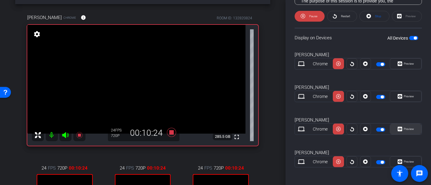
click at [405, 125] on span "Preview" at bounding box center [408, 129] width 12 height 8
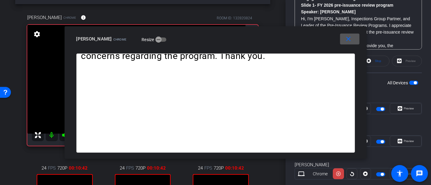
scroll to position [175, 0]
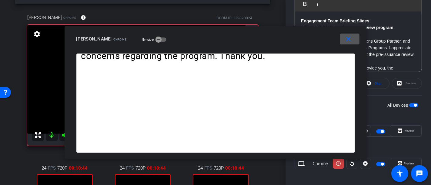
click at [351, 38] on mat-icon "close" at bounding box center [348, 39] width 8 height 8
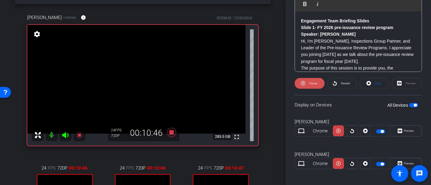
click at [305, 81] on span at bounding box center [309, 83] width 30 height 15
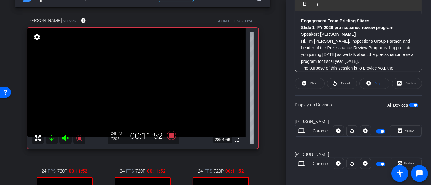
scroll to position [34, 0]
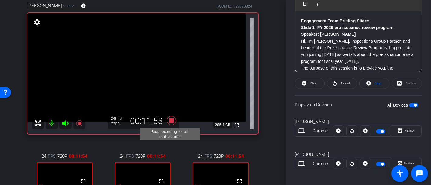
click at [169, 119] on icon at bounding box center [171, 120] width 9 height 9
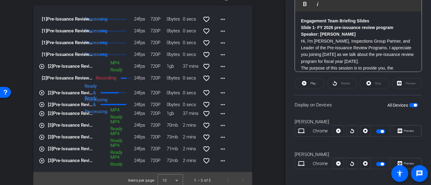
scroll to position [309, 0]
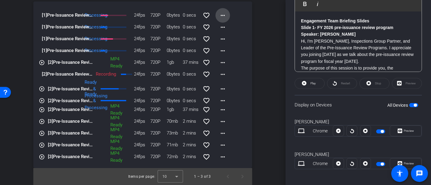
click at [220, 14] on mat-icon "more_horiz" at bounding box center [222, 15] width 7 height 7
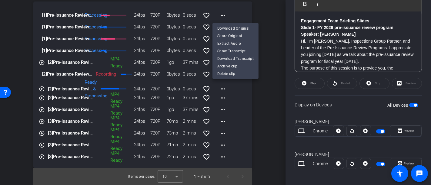
click at [233, 13] on div at bounding box center [215, 92] width 431 height 185
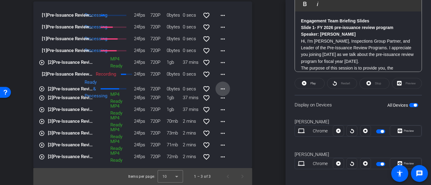
click at [220, 88] on mat-icon "more_horiz" at bounding box center [222, 88] width 7 height 7
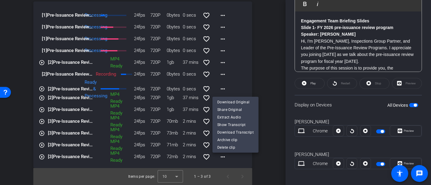
click at [221, 73] on div at bounding box center [215, 92] width 431 height 185
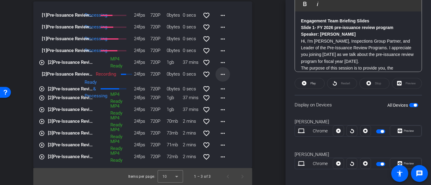
click at [220, 74] on mat-icon "more_horiz" at bounding box center [222, 74] width 7 height 7
click at [243, 69] on div at bounding box center [215, 92] width 431 height 185
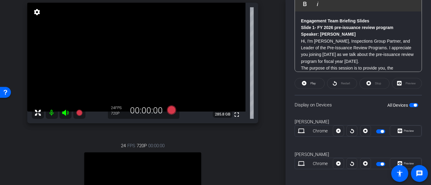
scroll to position [40, 0]
